Goal: Information Seeking & Learning: Compare options

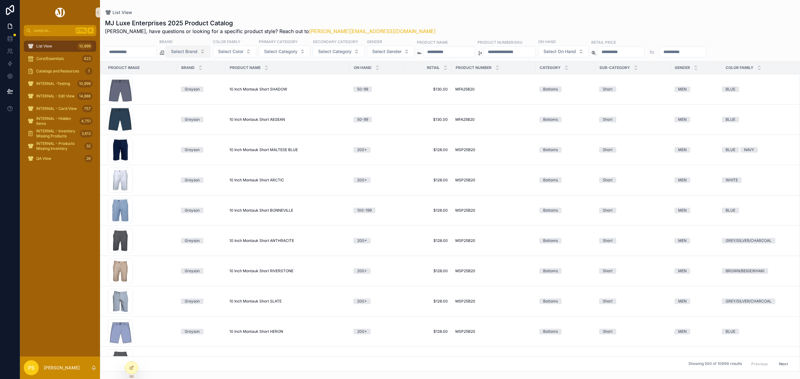
click at [195, 53] on span "Select Brand" at bounding box center [184, 51] width 27 height 6
click at [181, 107] on div "UNRL" at bounding box center [204, 107] width 75 height 10
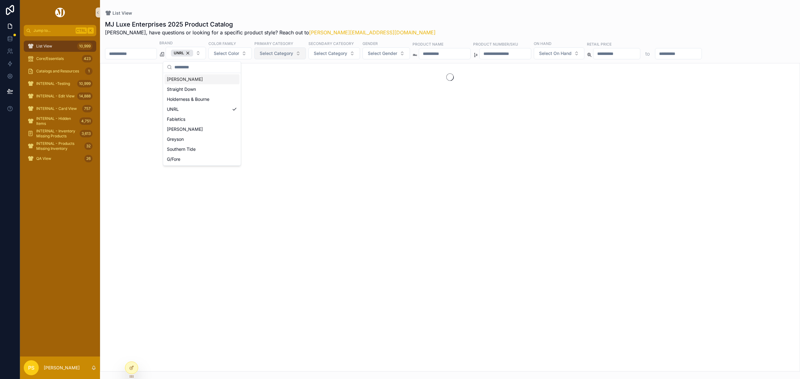
click at [285, 52] on span "Select Category" at bounding box center [276, 53] width 33 height 6
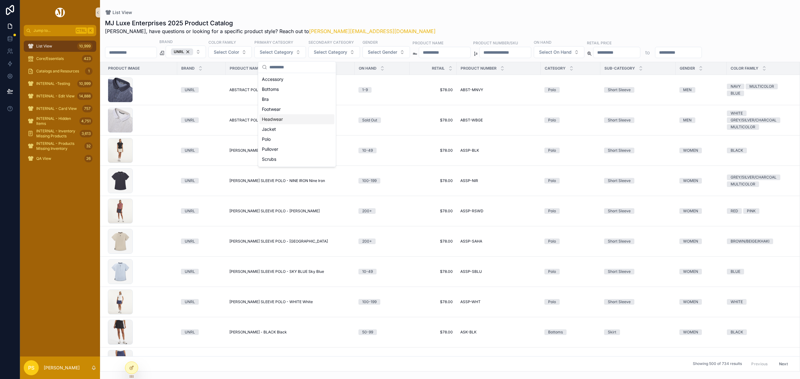
click at [279, 119] on div "Headwear" at bounding box center [296, 119] width 75 height 10
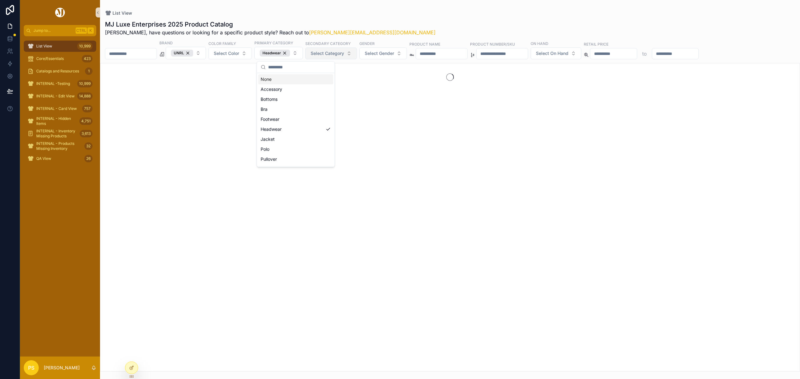
click at [344, 53] on span "Select Category" at bounding box center [327, 53] width 33 height 6
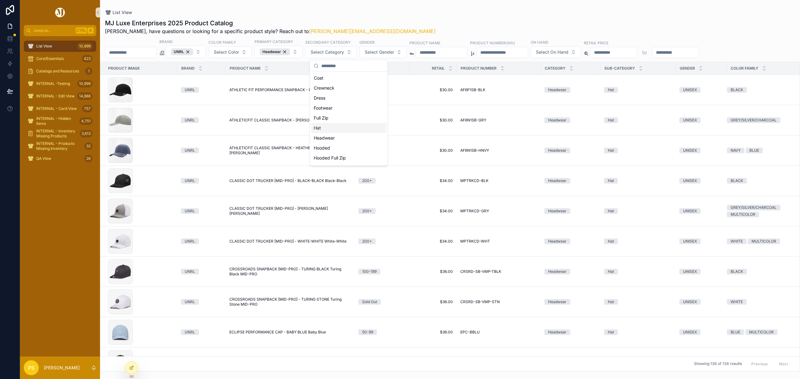
click at [326, 128] on div "Hat" at bounding box center [348, 128] width 75 height 10
click at [402, 17] on div "MJ Luxe Enterprises 2025 Product Catalog Philip, have questions or looking for …" at bounding box center [450, 193] width 700 height 357
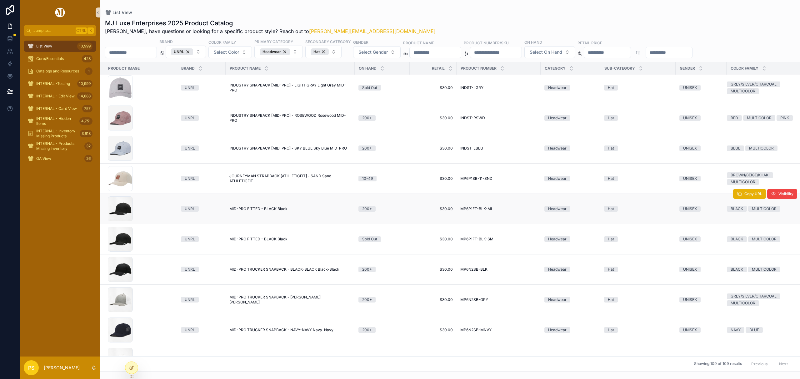
scroll to position [832, 0]
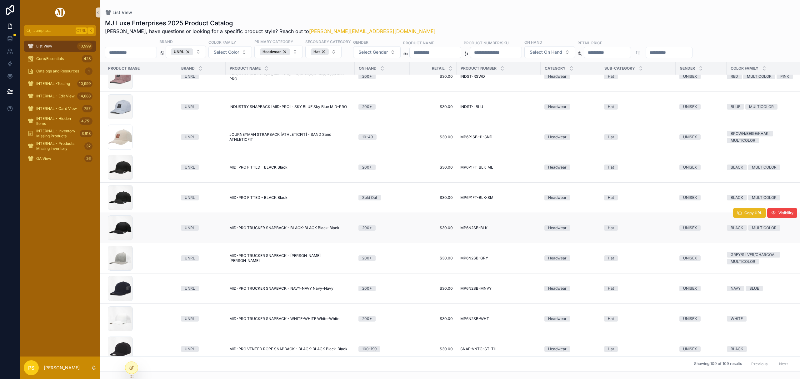
click at [733, 218] on button "Copy URL" at bounding box center [749, 213] width 33 height 10
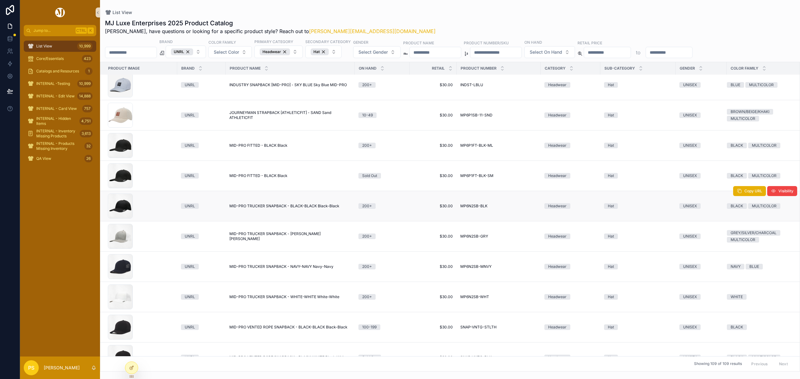
scroll to position [874, 0]
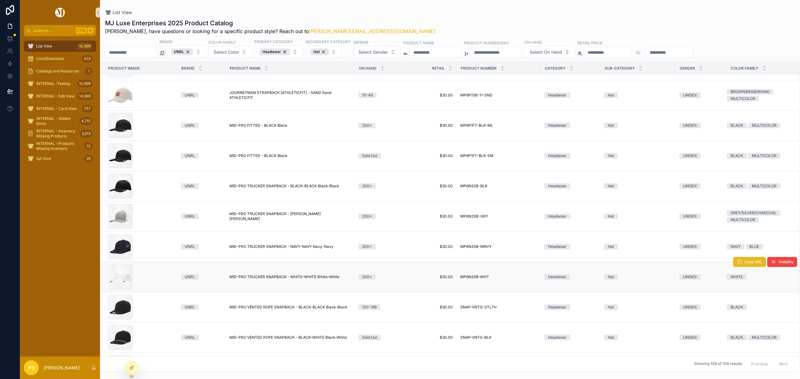
click at [735, 265] on button "Copy URL" at bounding box center [749, 262] width 33 height 10
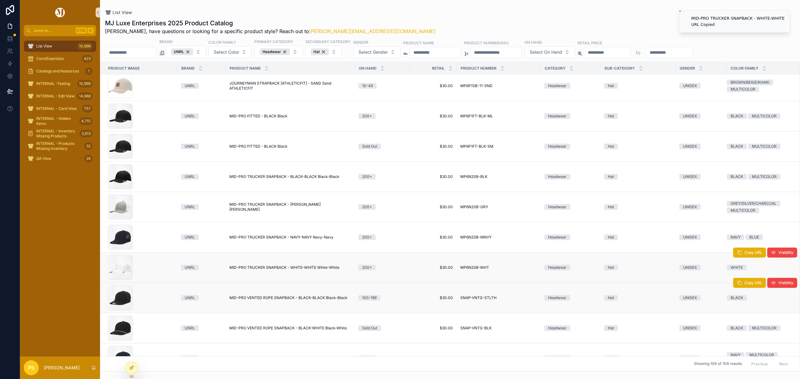
scroll to position [915, 0]
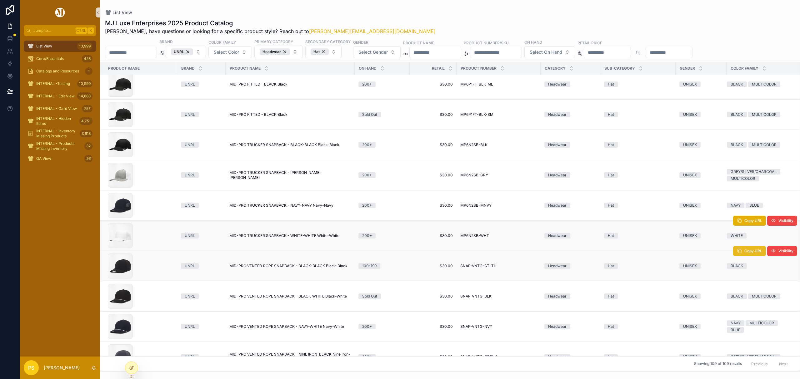
click at [747, 253] on span "Copy URL" at bounding box center [753, 251] width 18 height 5
click at [746, 284] on span "Copy URL" at bounding box center [753, 281] width 18 height 5
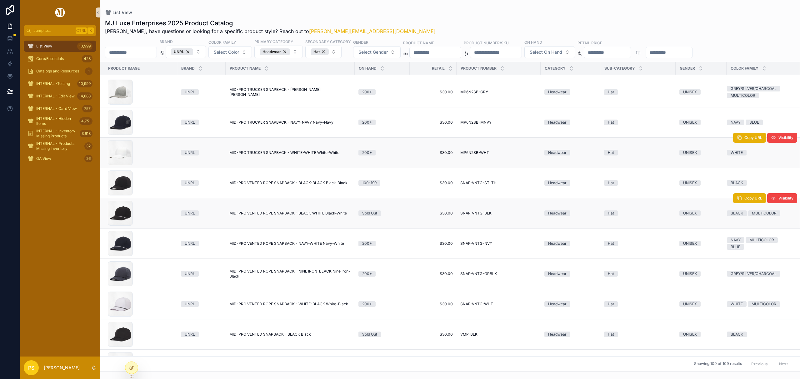
scroll to position [1040, 0]
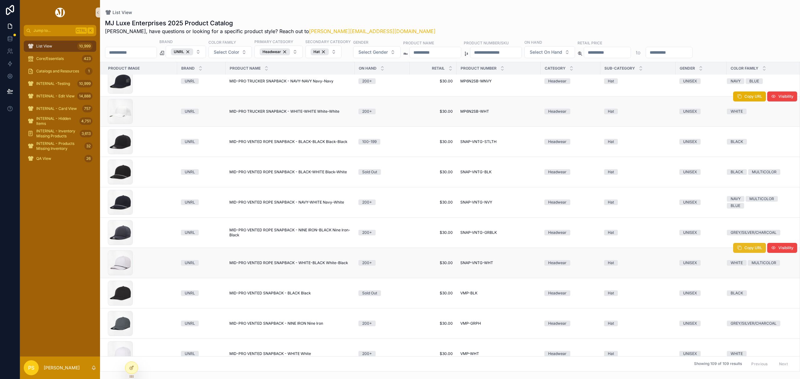
click at [733, 253] on button "Copy URL" at bounding box center [749, 248] width 33 height 10
click at [738, 283] on button "Copy URL" at bounding box center [749, 278] width 33 height 10
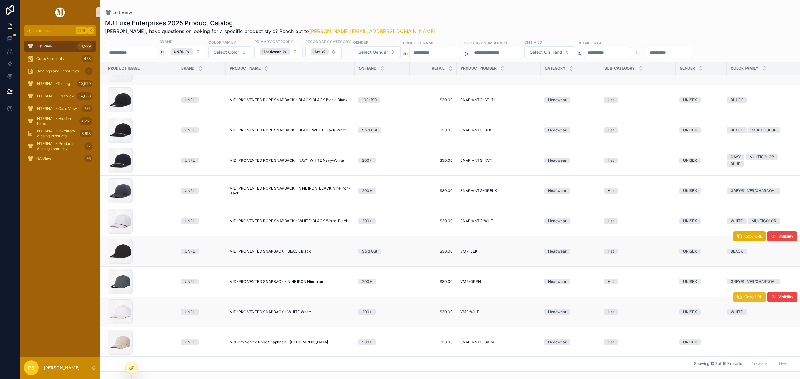
click at [744, 298] on span "Copy URL" at bounding box center [753, 297] width 18 height 5
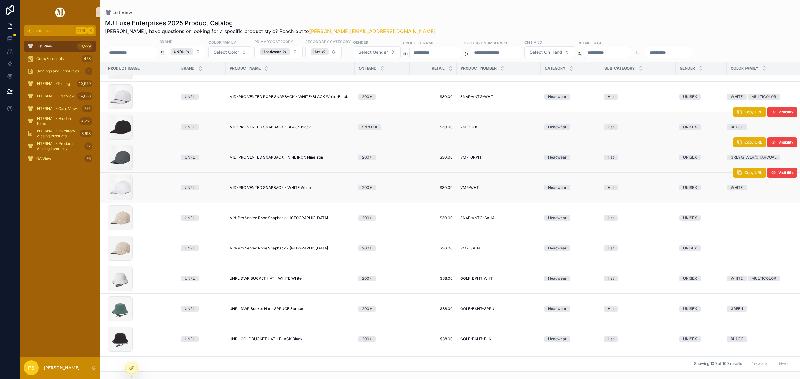
scroll to position [1247, 0]
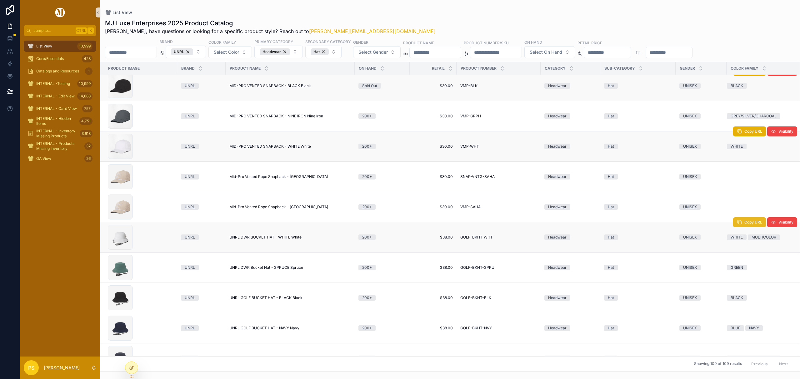
click at [737, 225] on span "scrollable content" at bounding box center [739, 222] width 5 height 5
click at [737, 286] on icon "scrollable content" at bounding box center [739, 283] width 5 height 5
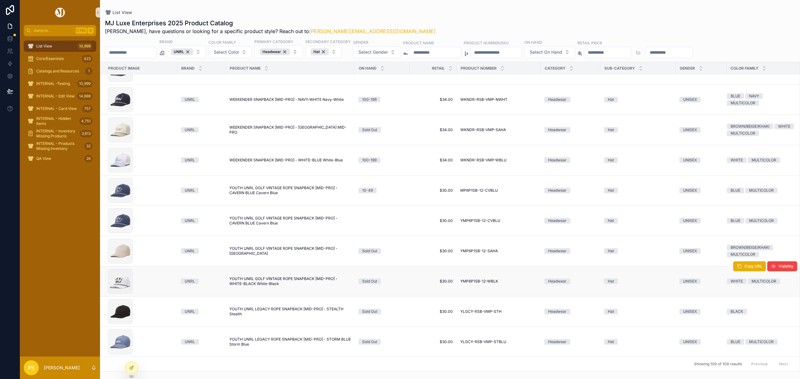
scroll to position [3031, 0]
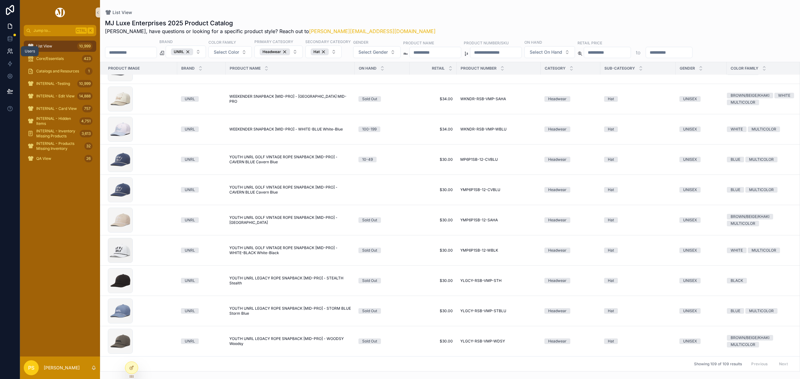
click at [12, 50] on icon at bounding box center [10, 51] width 6 height 6
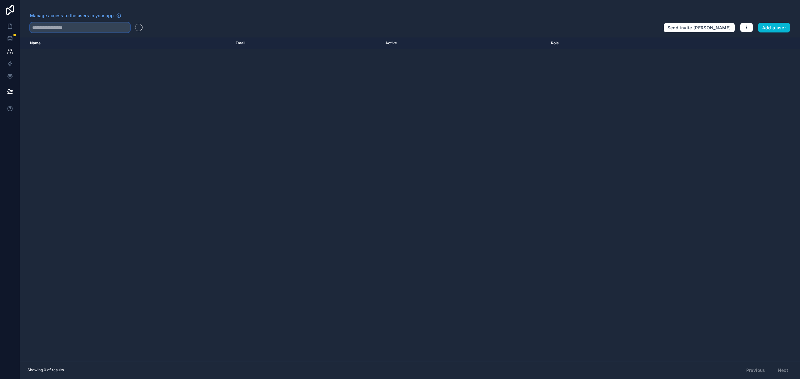
click at [96, 25] on input "text" at bounding box center [80, 28] width 100 height 10
type input "*****"
click at [11, 26] on icon at bounding box center [10, 26] width 6 height 6
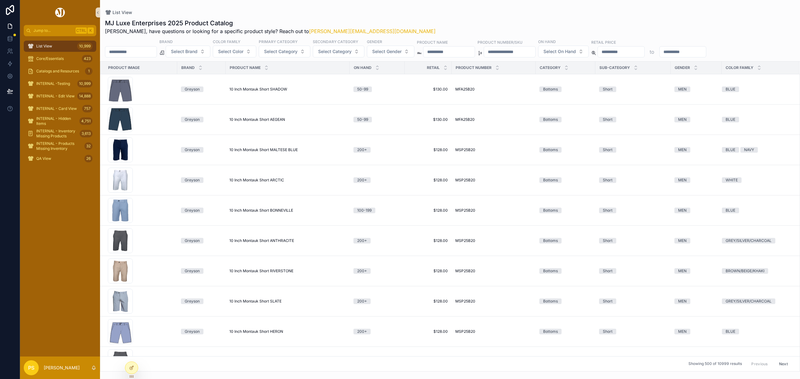
click at [143, 49] on input "scrollable content" at bounding box center [130, 52] width 51 height 9
click at [193, 49] on span "Select Brand" at bounding box center [184, 51] width 27 height 6
click at [182, 108] on div "UNRL" at bounding box center [204, 107] width 75 height 10
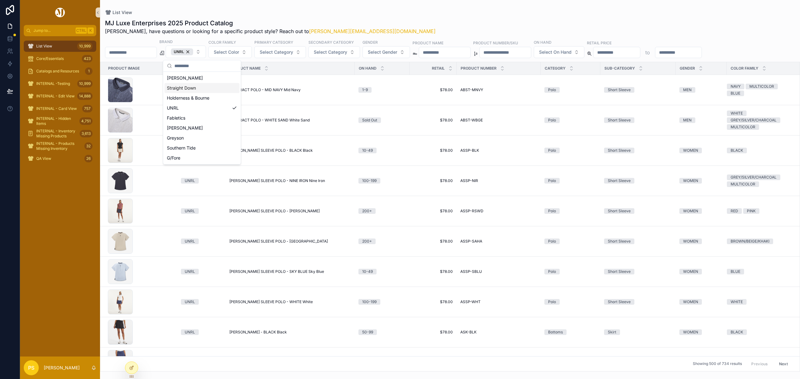
click at [135, 53] on input "scrollable content" at bounding box center [130, 52] width 51 height 9
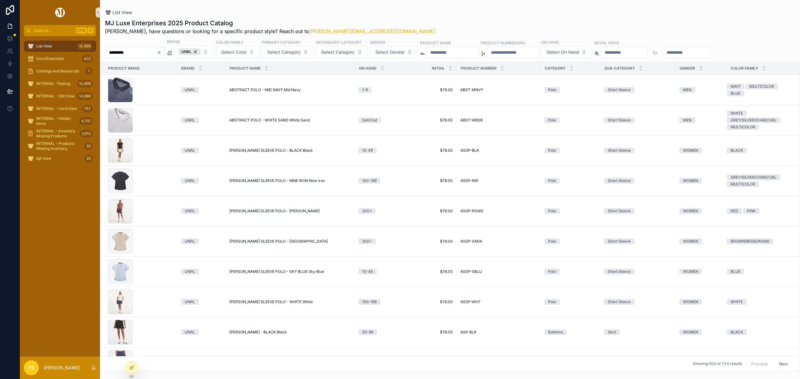
type input "*********"
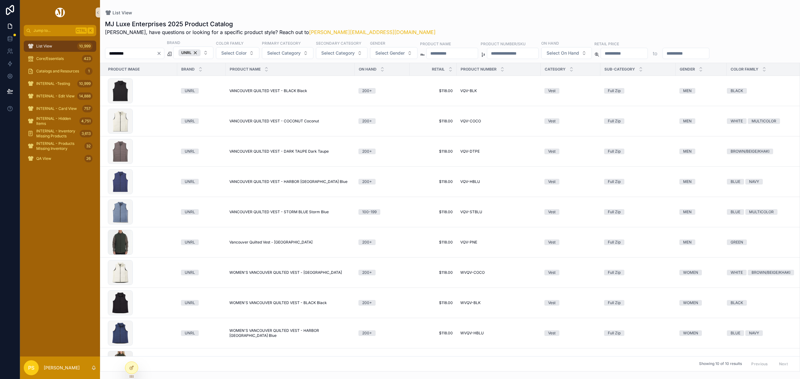
click at [67, 47] on div "List View 10,999" at bounding box center [60, 46] width 65 height 10
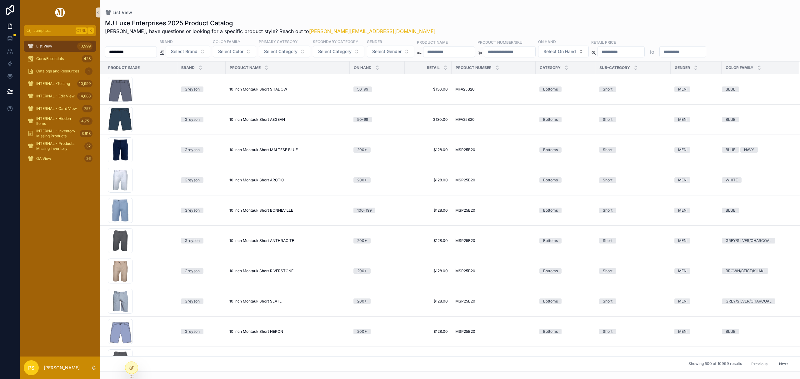
click at [138, 54] on input "*********" at bounding box center [130, 52] width 51 height 9
click at [198, 49] on span "Select Brand" at bounding box center [184, 51] width 27 height 6
click at [194, 77] on div "Peter Millar" at bounding box center [204, 77] width 75 height 10
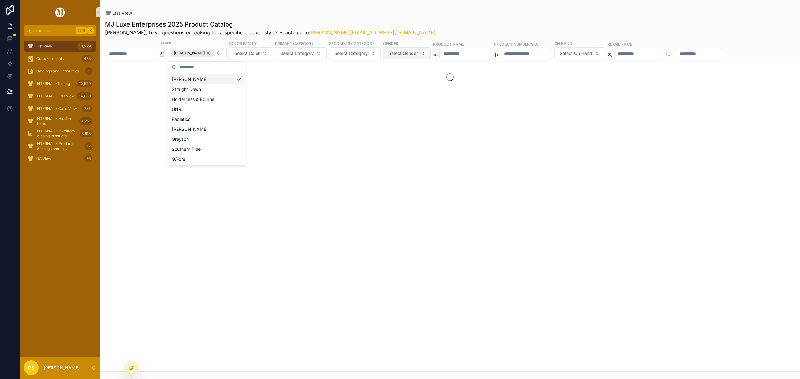
click at [413, 56] on button "Select Gender" at bounding box center [407, 54] width 48 height 12
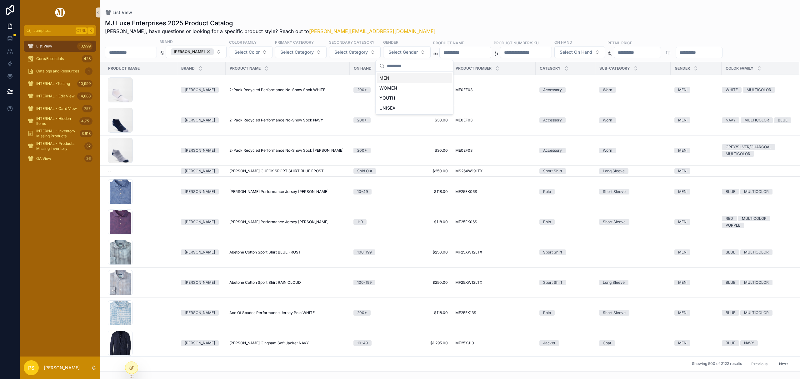
click at [390, 79] on div "MEN" at bounding box center [414, 78] width 75 height 10
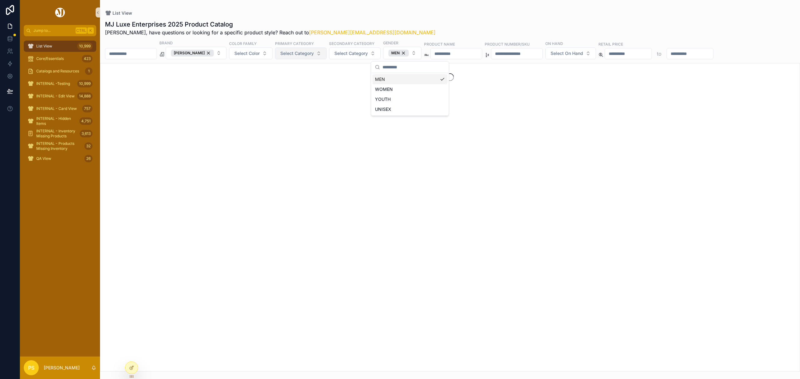
click at [296, 51] on span "Select Category" at bounding box center [296, 53] width 33 height 6
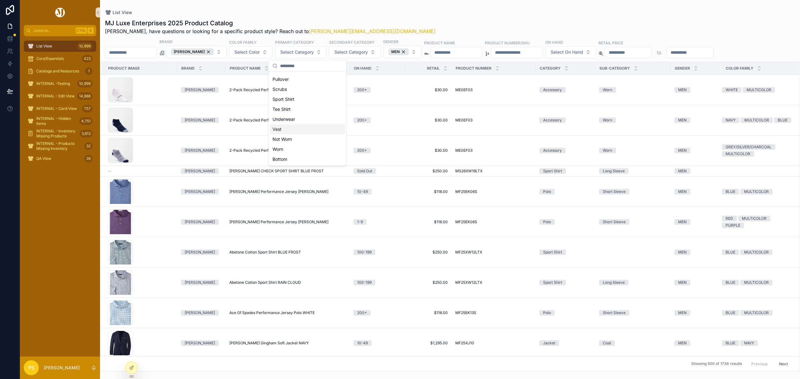
click at [289, 131] on div "Vest" at bounding box center [307, 129] width 75 height 10
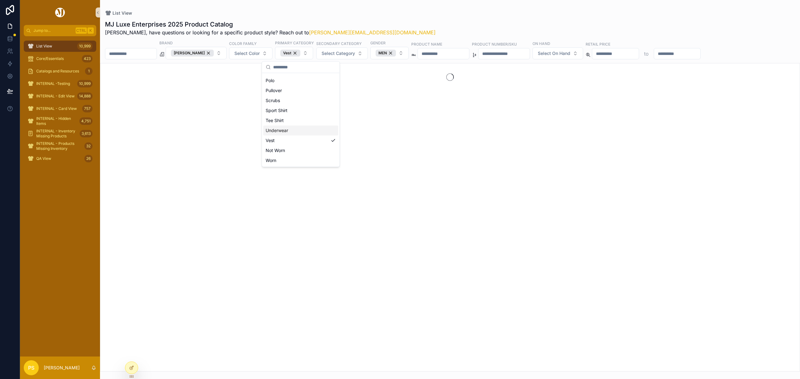
scroll to position [79, 0]
click at [570, 54] on span "Select On Hand" at bounding box center [554, 53] width 33 height 6
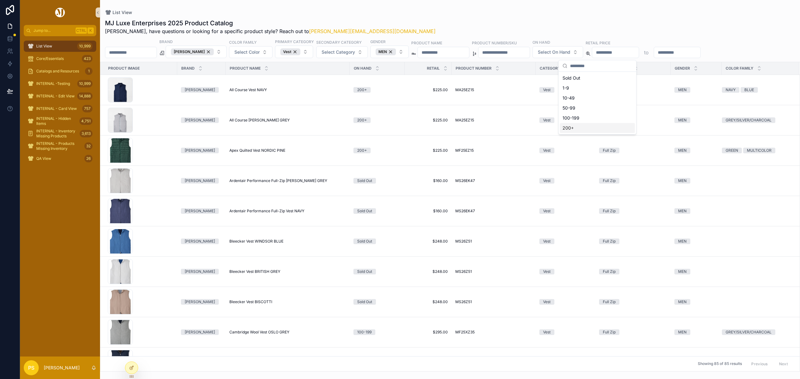
click at [568, 130] on div "200+" at bounding box center [597, 128] width 75 height 10
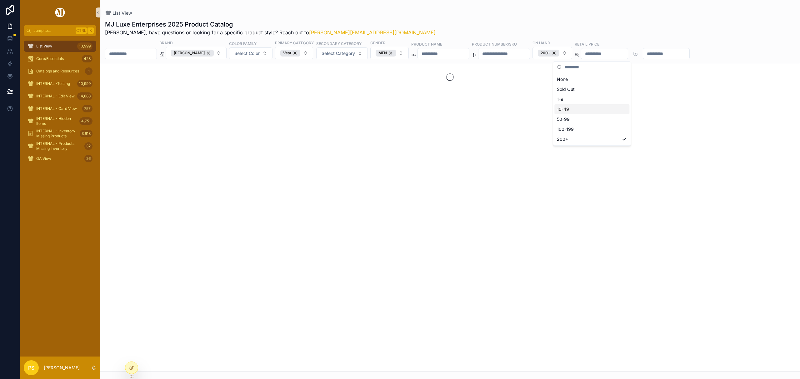
click at [462, 24] on div "MJ Luxe Enterprises 2025 Product Catalog Philip, have questions or looking for …" at bounding box center [450, 28] width 690 height 16
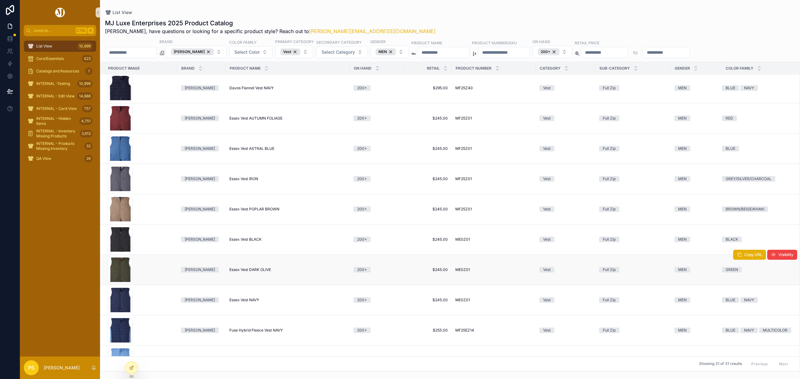
scroll to position [375, 0]
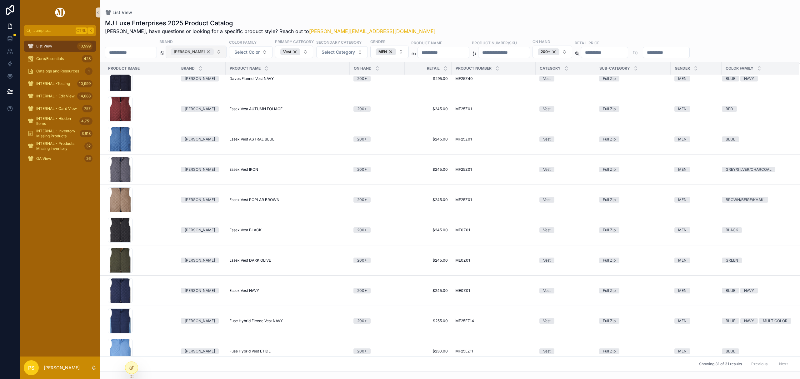
click at [214, 52] on div "Peter Millar" at bounding box center [192, 51] width 43 height 7
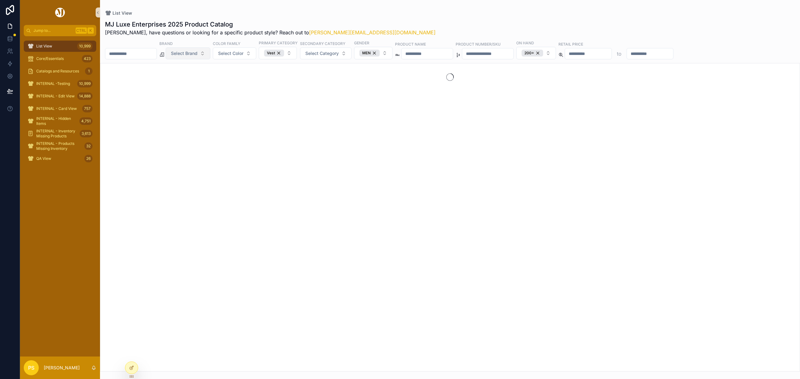
click at [210, 54] on button "Select Brand" at bounding box center [188, 54] width 45 height 12
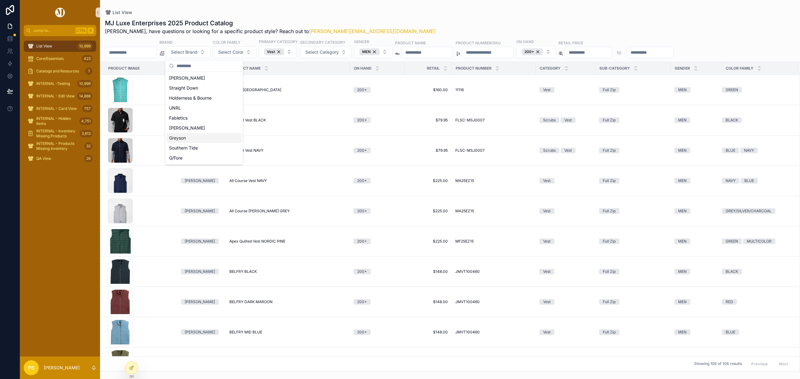
click at [182, 138] on div "Greyson" at bounding box center [204, 138] width 75 height 10
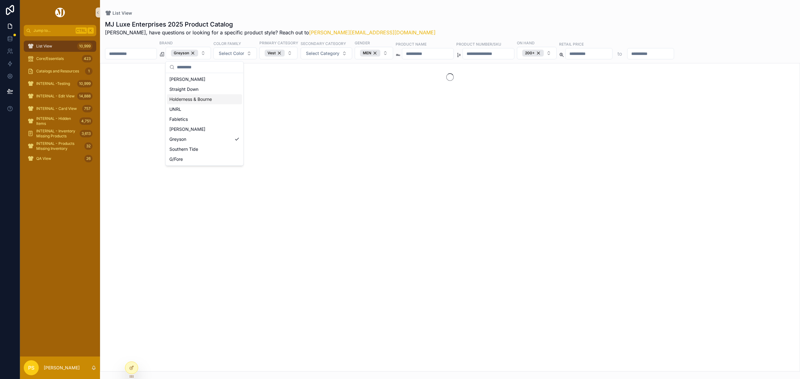
click at [421, 13] on div "List View" at bounding box center [450, 13] width 690 height 6
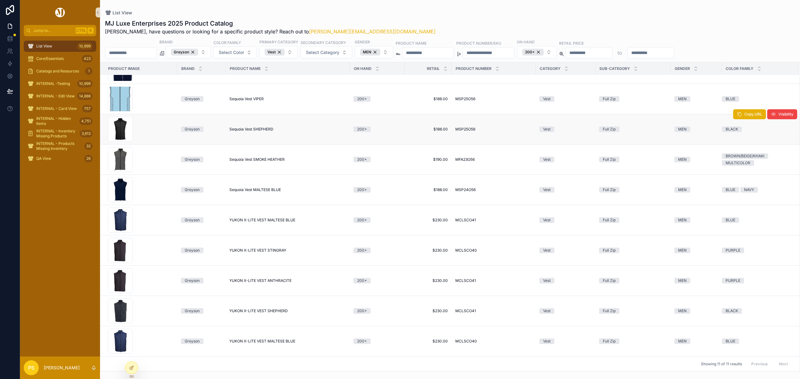
scroll to position [59, 0]
click at [9, 50] on icon at bounding box center [10, 51] width 6 height 6
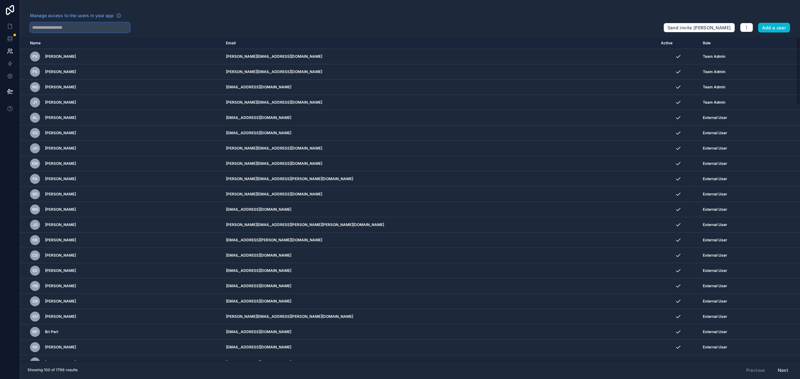
click at [103, 26] on input "text" at bounding box center [80, 28] width 100 height 10
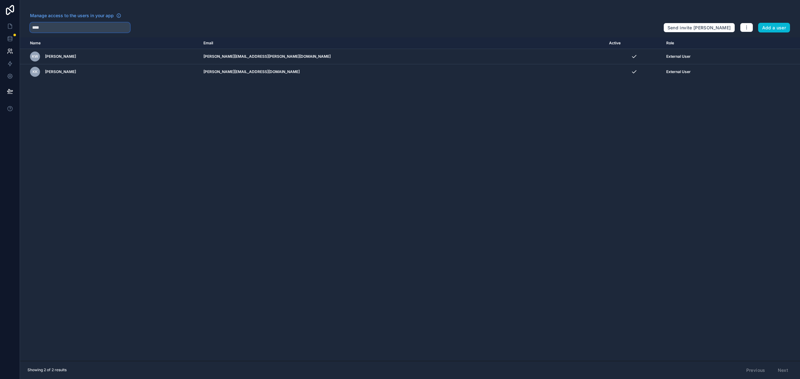
click at [103, 26] on input "****" at bounding box center [80, 28] width 100 height 10
type input "****"
click at [11, 27] on icon at bounding box center [10, 26] width 6 height 6
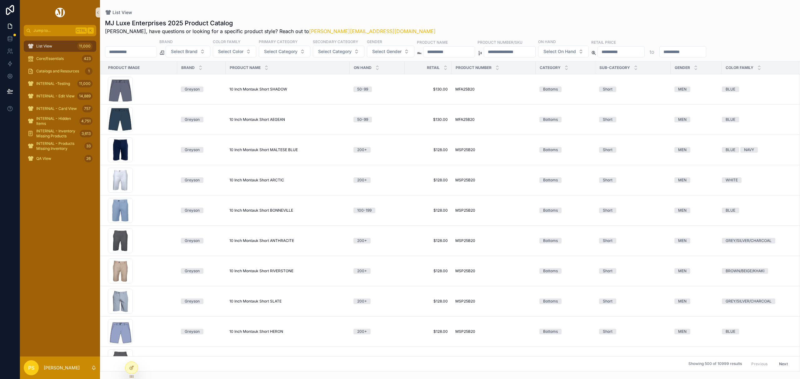
click at [138, 53] on input "scrollable content" at bounding box center [130, 52] width 51 height 9
type input "**********"
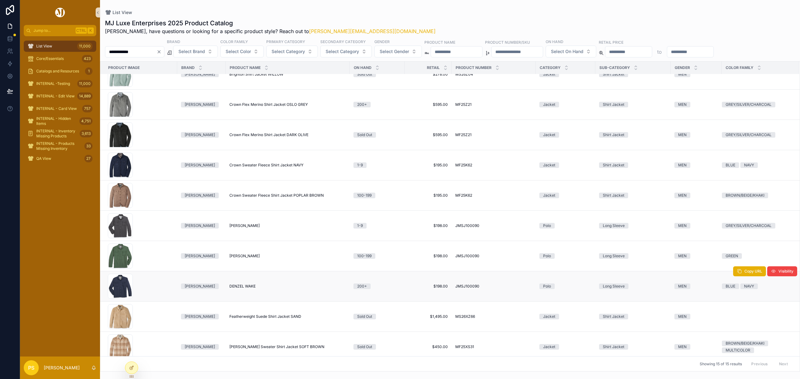
scroll to position [179, 0]
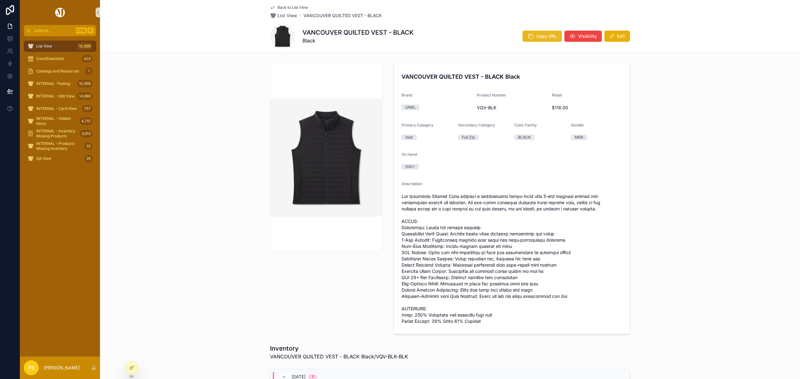
click at [533, 37] on button "Copy URL" at bounding box center [542, 36] width 39 height 11
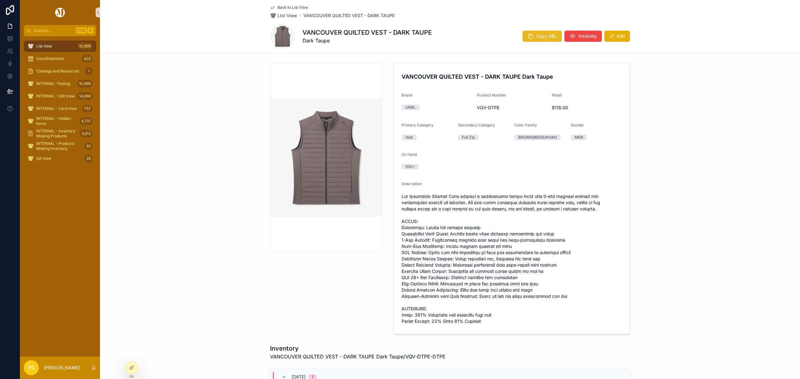
click at [539, 38] on span "Copy URL" at bounding box center [546, 36] width 21 height 6
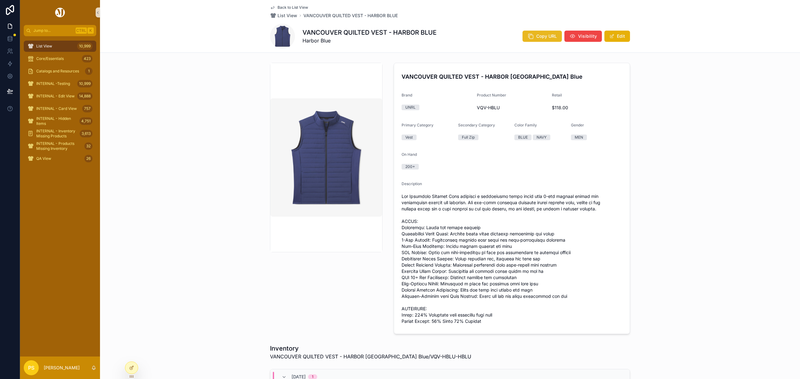
click at [534, 31] on button "Copy URL" at bounding box center [542, 36] width 39 height 11
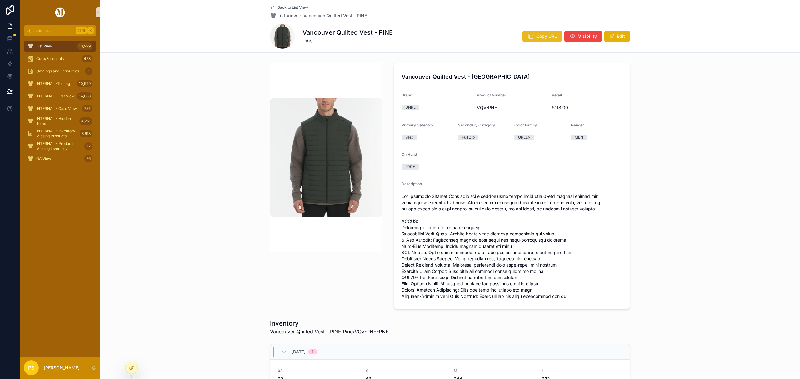
click at [538, 38] on span "Copy URL" at bounding box center [546, 36] width 21 height 6
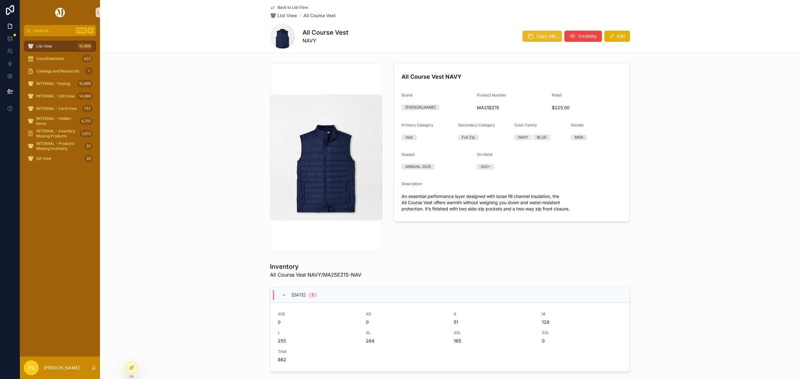
click at [547, 35] on span "Copy URL" at bounding box center [546, 36] width 21 height 6
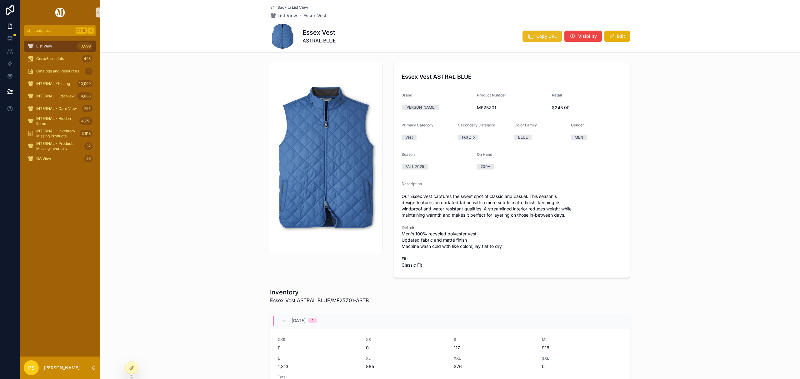
click at [529, 37] on icon "scrollable content" at bounding box center [531, 36] width 6 height 6
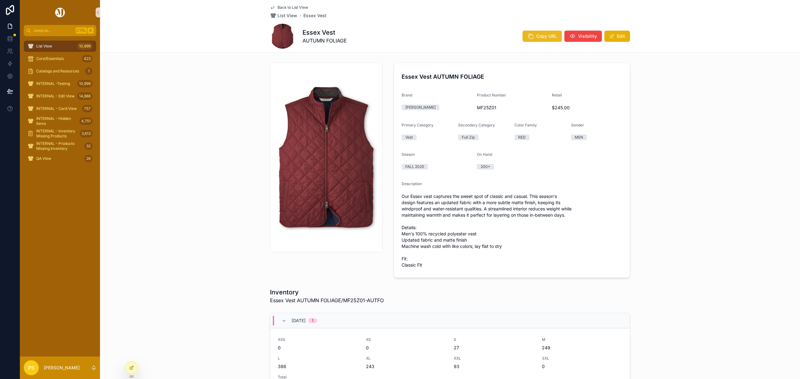
click at [540, 37] on span "Copy URL" at bounding box center [546, 36] width 21 height 6
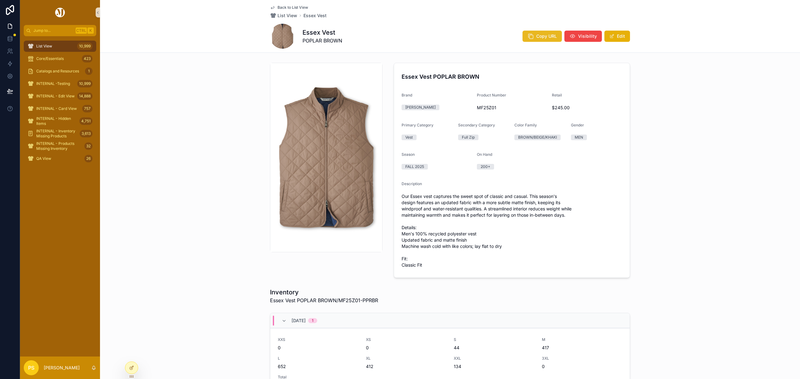
click at [529, 36] on icon "scrollable content" at bounding box center [531, 36] width 6 height 6
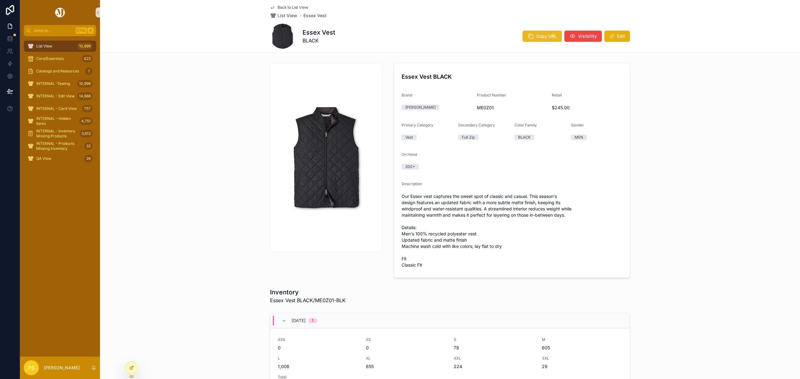
click at [548, 36] on span "Copy URL" at bounding box center [546, 36] width 21 height 6
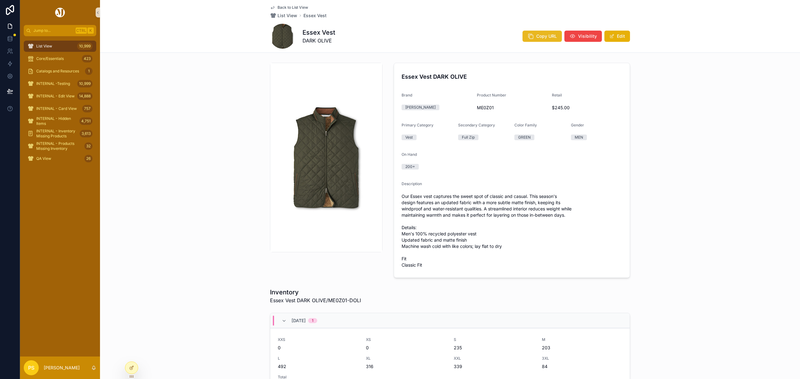
click at [530, 39] on icon "scrollable content" at bounding box center [531, 36] width 6 height 6
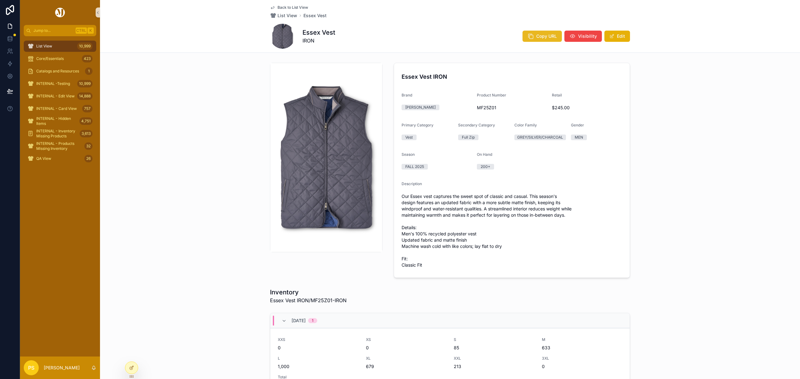
click at [534, 39] on button "Copy URL" at bounding box center [542, 36] width 39 height 11
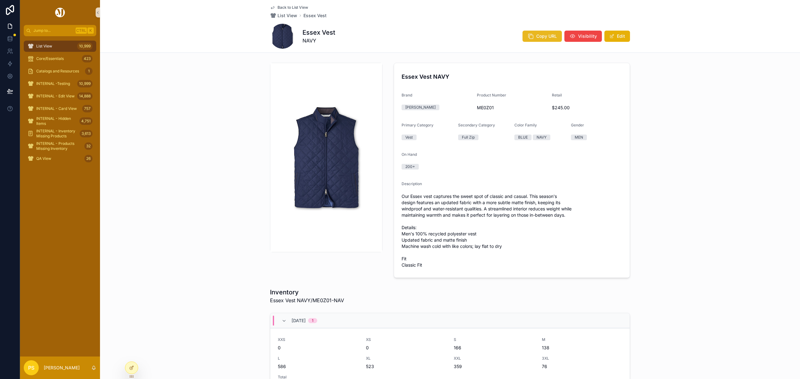
click at [537, 38] on span "Copy URL" at bounding box center [546, 36] width 21 height 6
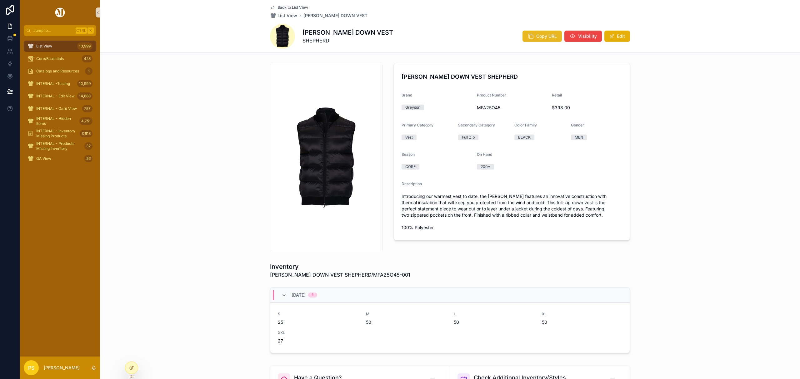
click at [543, 39] on button "Copy URL" at bounding box center [542, 36] width 39 height 11
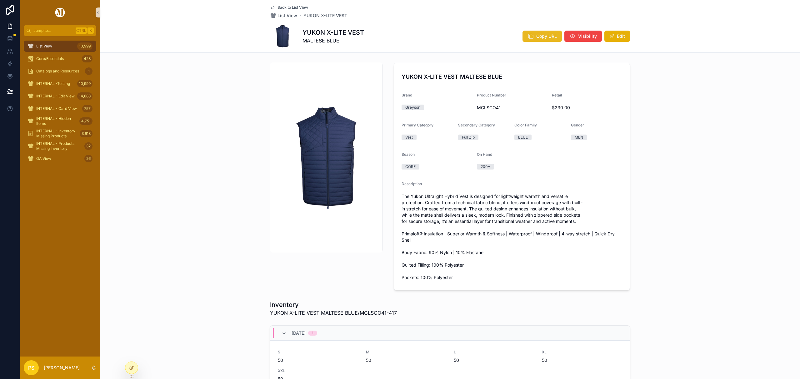
click at [533, 34] on button "Copy URL" at bounding box center [542, 36] width 39 height 11
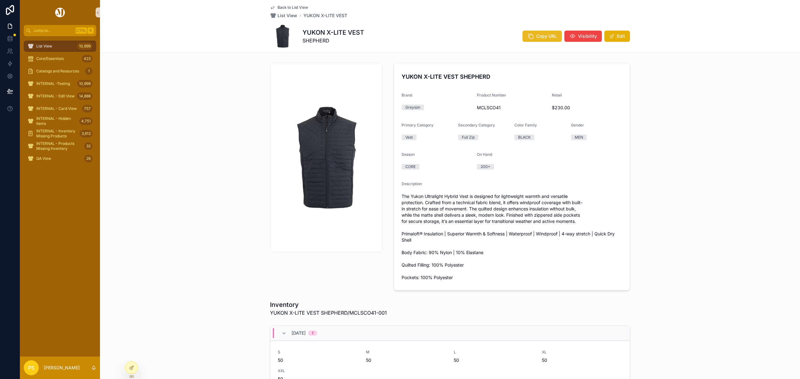
click at [537, 38] on span "Copy URL" at bounding box center [546, 36] width 21 height 6
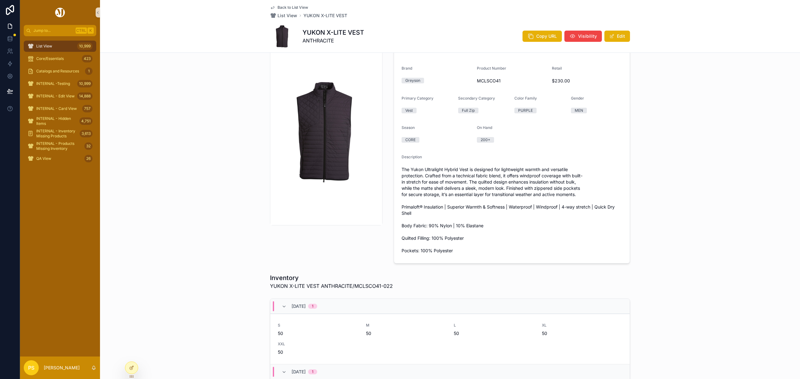
scroll to position [42, 0]
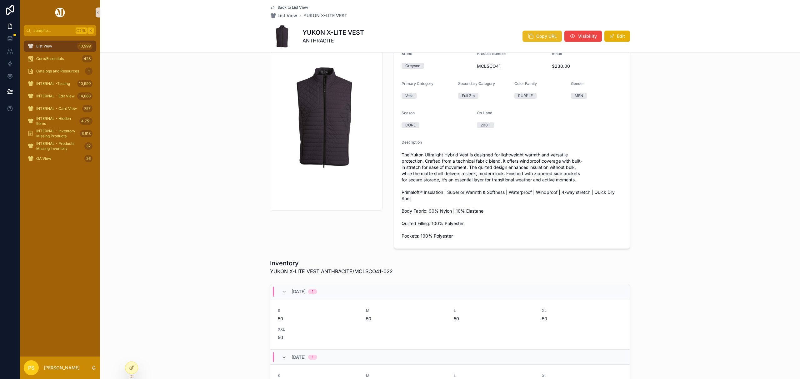
click at [532, 36] on button "Copy URL" at bounding box center [542, 36] width 39 height 11
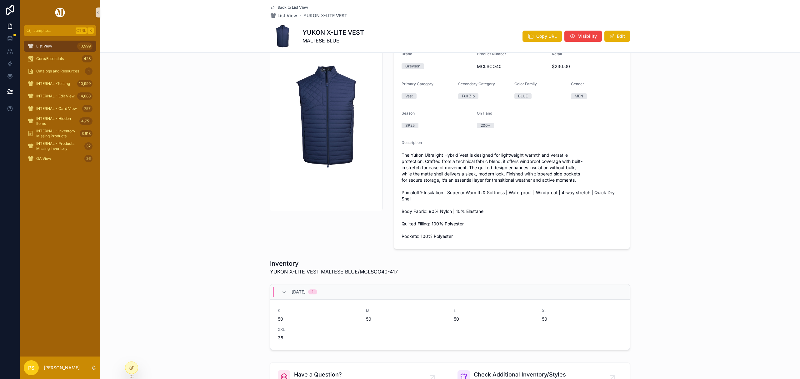
scroll to position [42, 0]
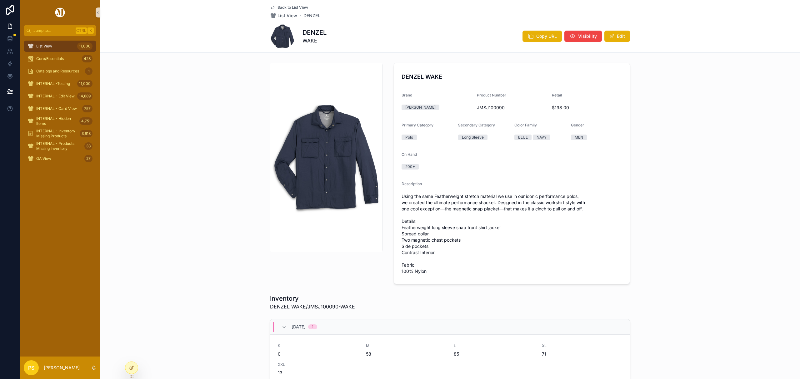
click at [324, 159] on img "scrollable content" at bounding box center [326, 158] width 112 height 140
click at [174, 103] on div "DENZEL WAKE Brand [PERSON_NAME]-O Product Number JMSJ100090 Retail $198.00 Prim…" at bounding box center [450, 173] width 700 height 227
